Goal: Information Seeking & Learning: Check status

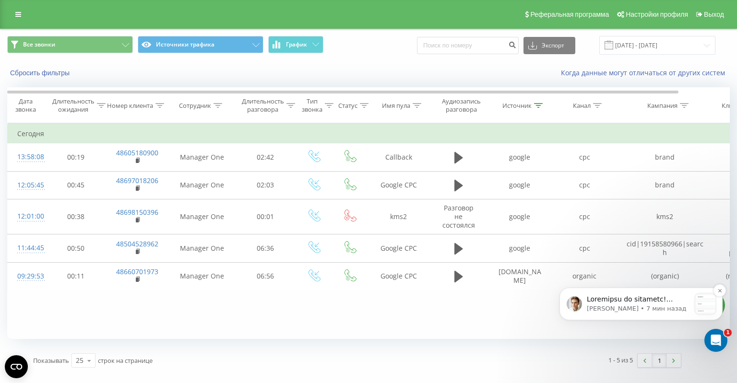
click at [650, 296] on p "message notification from Daniil, 7 мин назад. Благодарю за ожидание! Проверил …" at bounding box center [639, 300] width 104 height 10
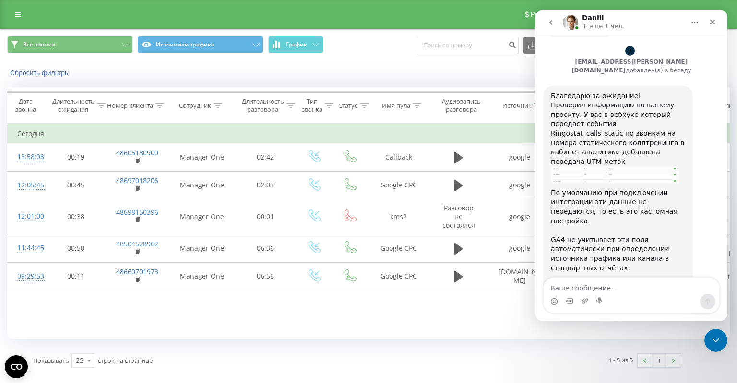
scroll to position [1005, 0]
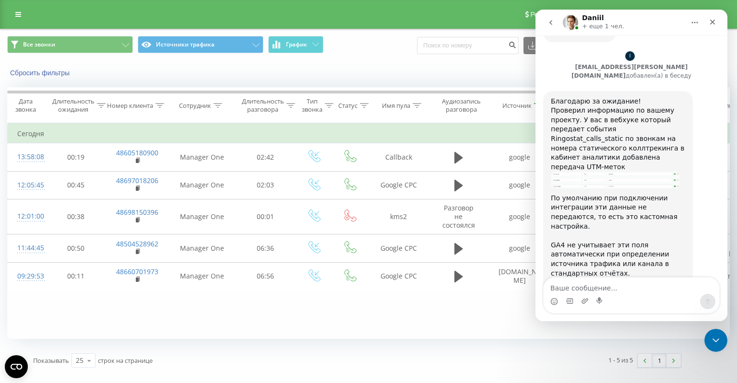
click at [617, 172] on img "Daniil говорит…" at bounding box center [615, 180] width 129 height 17
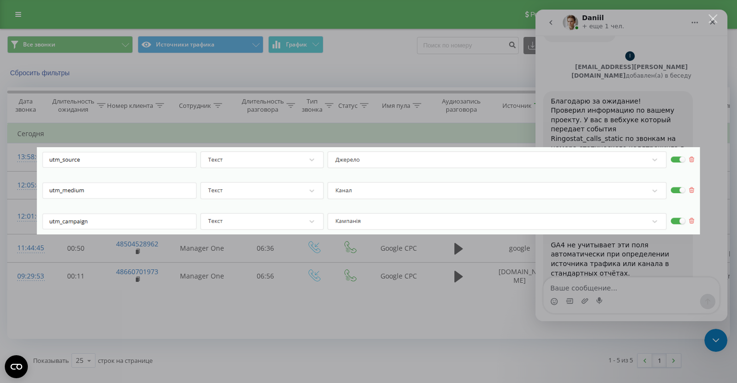
click at [617, 89] on div "Мессенджер Intercom" at bounding box center [368, 191] width 737 height 383
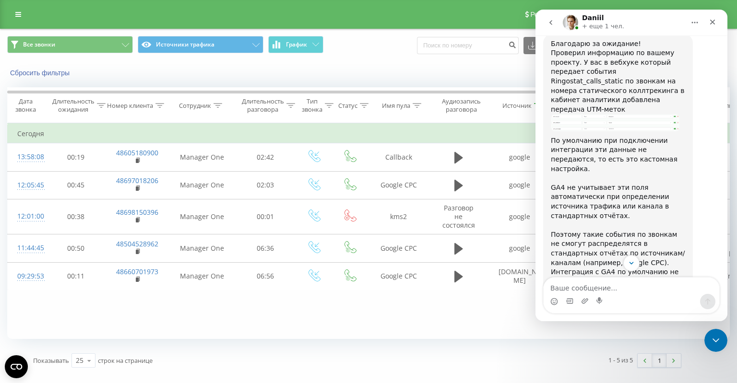
scroll to position [1068, 0]
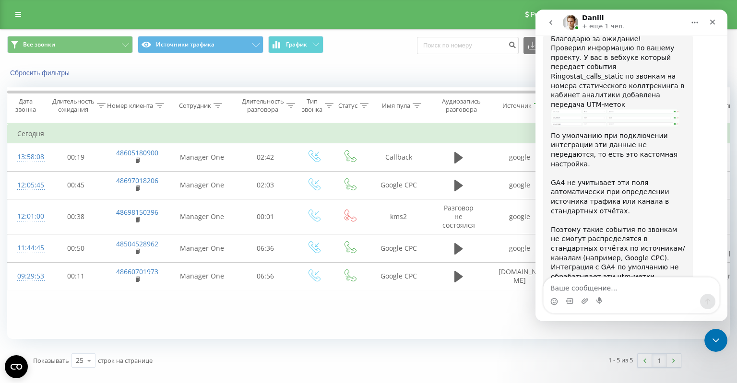
click at [397, 51] on div "Все звонки Источники трафика График Экспорт .csv .xls .xlsx 23.09.2025 - 23.09.…" at bounding box center [368, 45] width 722 height 19
click at [549, 23] on icon "go back" at bounding box center [551, 23] width 8 height 8
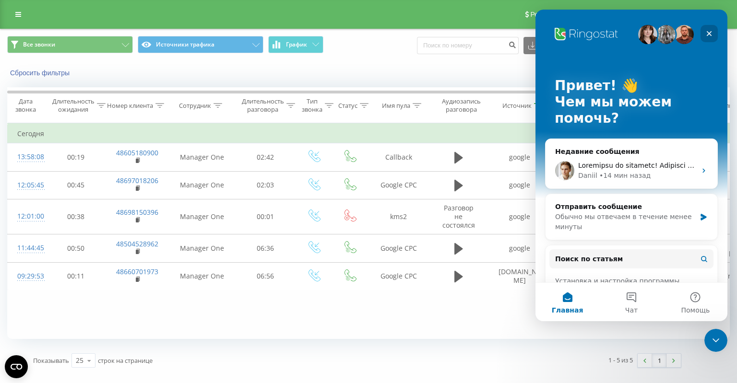
click at [709, 32] on icon "Закрыть" at bounding box center [709, 34] width 8 height 8
